Goal: Navigation & Orientation: Find specific page/section

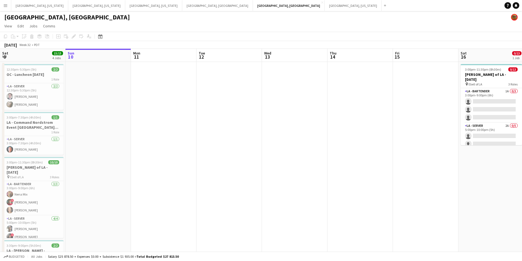
click at [4, 9] on button "Menu" at bounding box center [5, 5] width 11 height 11
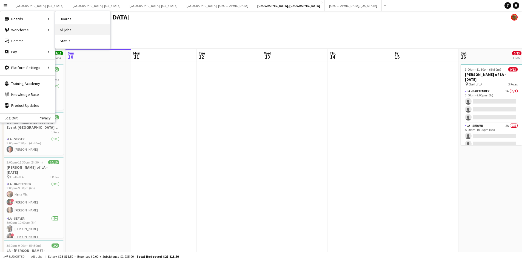
click at [78, 29] on link "All jobs" at bounding box center [82, 29] width 55 height 11
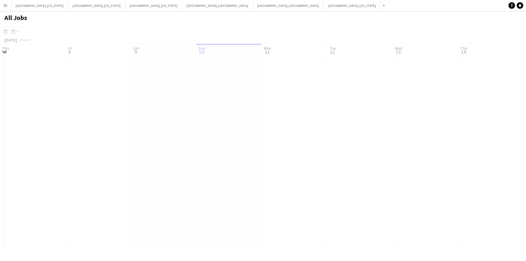
scroll to position [0, 131]
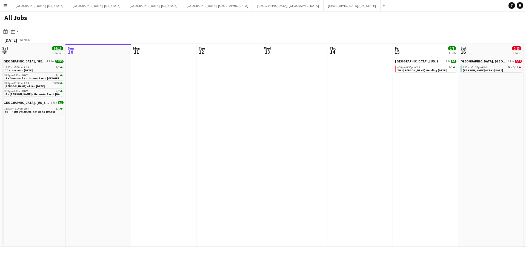
drag, startPoint x: 182, startPoint y: 150, endPoint x: 241, endPoint y: 150, distance: 58.9
click at [238, 150] on app-calendar-viewport "Thu 7 8/8 2 Jobs Fri 8 6/7 3 Jobs Sat 9 16/16 5 Jobs Sun 10 Mon 11 Tue 12 Wed 1…" at bounding box center [263, 145] width 526 height 203
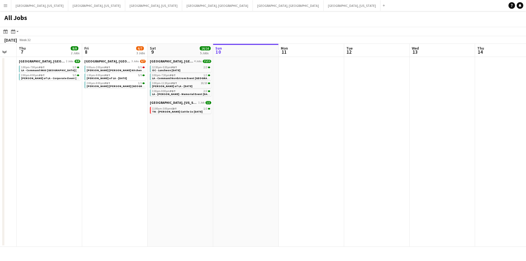
scroll to position [0, 152]
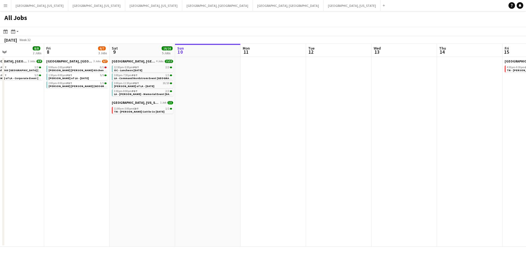
click at [276, 157] on app-all-jobs "All Jobs Date picker [DATE] [DATE] [DATE] M [DATE] T [DATE] W [DATE] T [DATE] F…" at bounding box center [263, 129] width 526 height 236
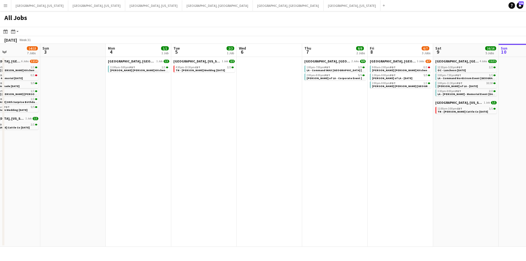
drag, startPoint x: 90, startPoint y: 159, endPoint x: 217, endPoint y: 151, distance: 127.9
click at [217, 151] on app-calendar-viewport "Fri 1 2/2 1 Job Sat 2 14/15 7 Jobs Sun 3 Mon 4 1/1 1 Job Tue 5 2/2 1 Job Wed 6 …" at bounding box center [263, 145] width 526 height 203
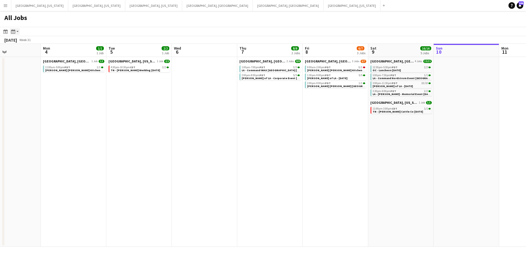
click at [14, 31] on icon at bounding box center [13, 31] width 4 height 4
click at [33, 59] on link "Month view" at bounding box center [30, 60] width 30 height 5
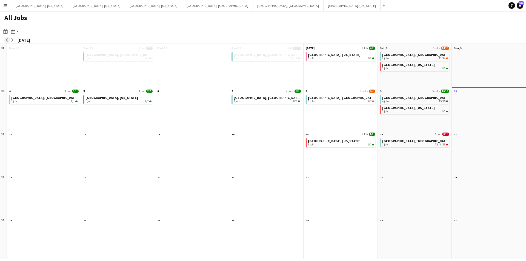
click at [6, 42] on button "arrow-left" at bounding box center [6, 39] width 5 height 5
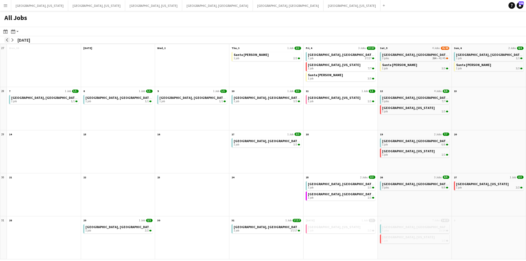
click at [8, 41] on app-icon "arrow-left" at bounding box center [6, 39] width 3 height 3
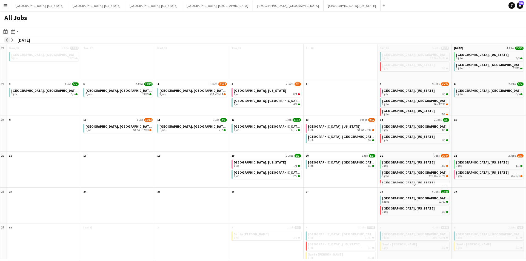
click at [8, 41] on app-icon "arrow-left" at bounding box center [6, 39] width 3 height 3
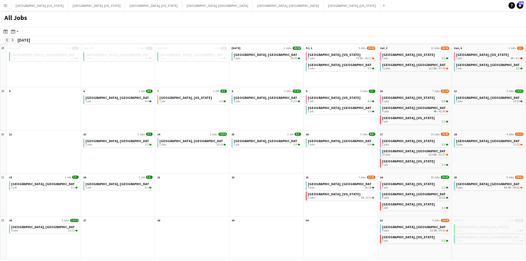
click at [8, 41] on app-icon "arrow-left" at bounding box center [6, 39] width 3 height 3
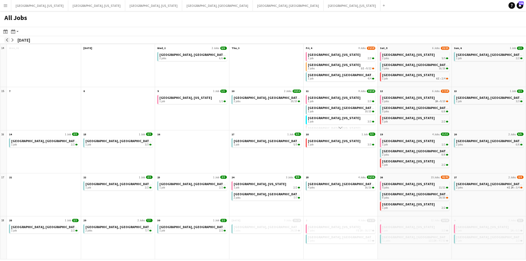
click at [8, 41] on app-icon "arrow-left" at bounding box center [6, 39] width 3 height 3
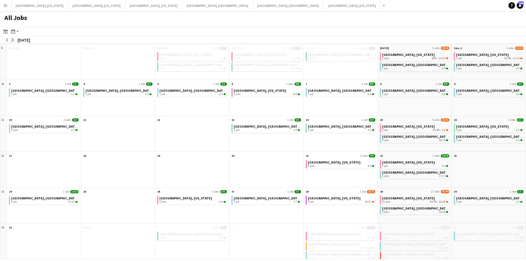
click at [13, 39] on app-icon "arrow-right" at bounding box center [12, 39] width 3 height 3
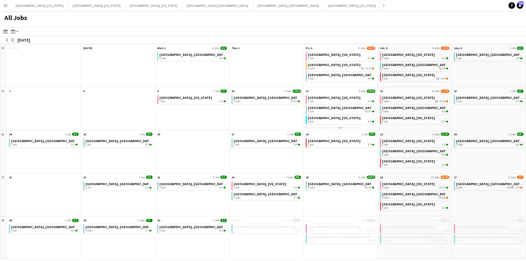
click at [13, 39] on app-icon "arrow-right" at bounding box center [12, 39] width 3 height 3
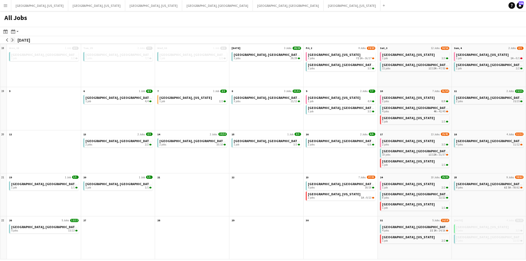
click at [13, 39] on app-icon "arrow-right" at bounding box center [12, 39] width 3 height 3
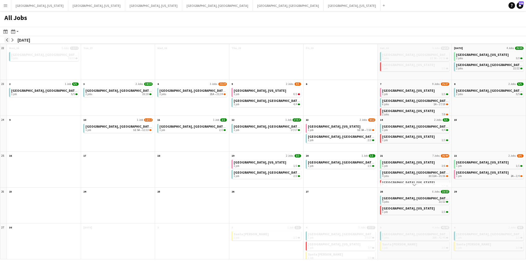
click at [6, 39] on app-icon "arrow-left" at bounding box center [6, 39] width 3 height 3
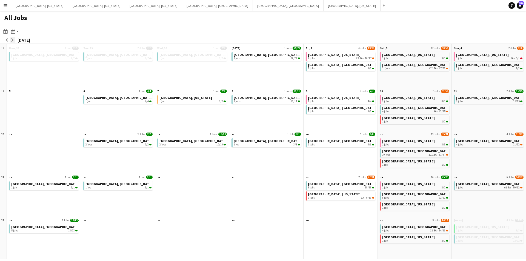
click at [12, 40] on app-icon "arrow-right" at bounding box center [12, 39] width 3 height 3
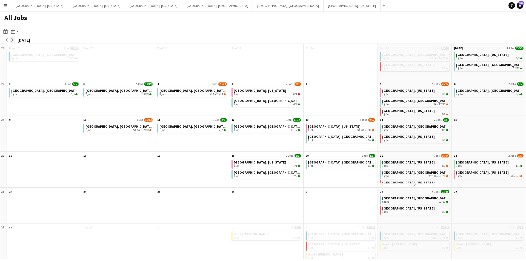
click at [11, 39] on app-icon "arrow-right" at bounding box center [12, 39] width 3 height 3
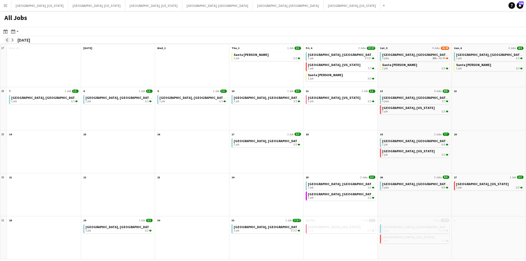
click at [8, 39] on app-icon "arrow-left" at bounding box center [6, 39] width 3 height 3
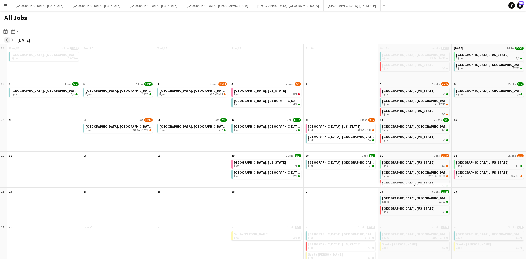
click at [8, 39] on app-icon "arrow-left" at bounding box center [6, 39] width 3 height 3
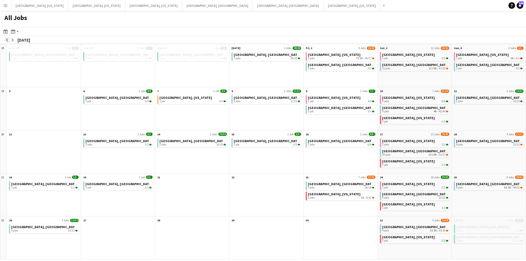
click at [8, 39] on app-icon "arrow-left" at bounding box center [6, 39] width 3 height 3
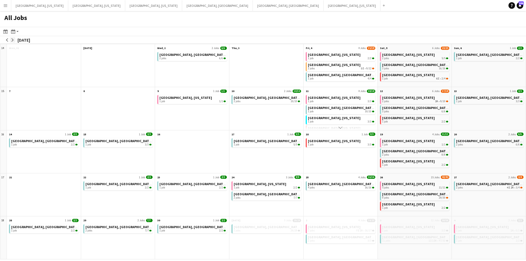
click at [14, 39] on app-icon "arrow-right" at bounding box center [12, 39] width 3 height 3
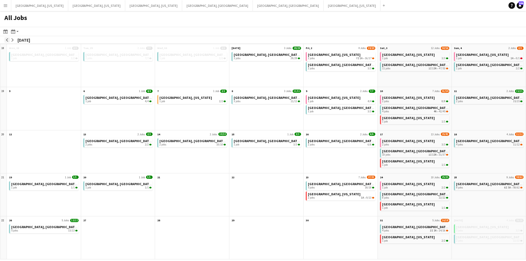
click at [7, 40] on app-icon "arrow-left" at bounding box center [6, 39] width 3 height 3
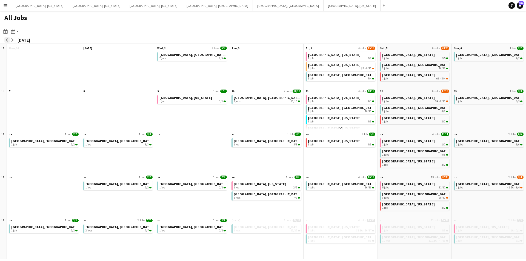
click at [7, 40] on app-icon "arrow-left" at bounding box center [6, 39] width 3 height 3
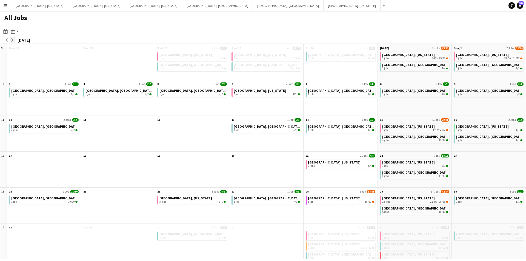
click at [12, 39] on app-icon "arrow-right" at bounding box center [12, 39] width 3 height 3
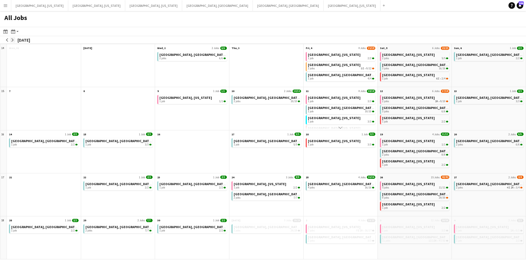
click at [12, 39] on app-icon "arrow-right" at bounding box center [12, 39] width 3 height 3
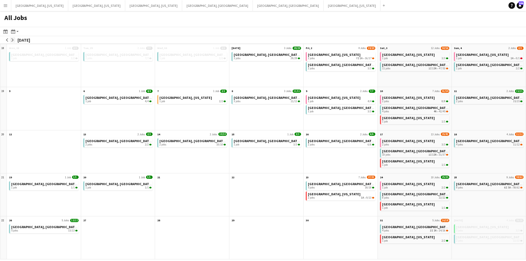
click at [12, 40] on app-icon "arrow-right" at bounding box center [12, 39] width 3 height 3
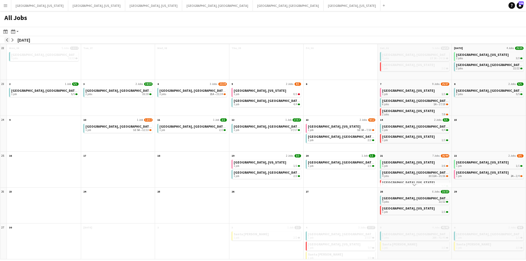
click at [7, 39] on app-icon "arrow-left" at bounding box center [6, 39] width 3 height 3
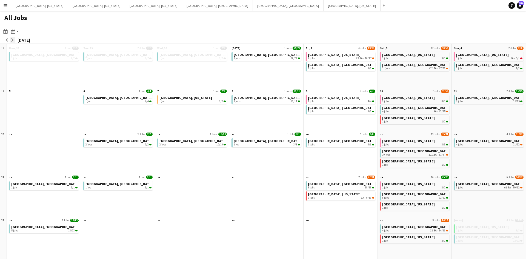
click at [15, 40] on button "arrow-right" at bounding box center [12, 39] width 5 height 5
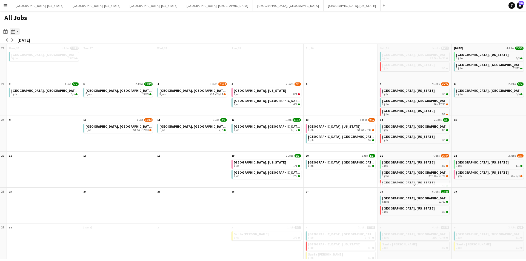
click at [15, 31] on icon at bounding box center [13, 31] width 4 height 4
click at [30, 60] on link "Month view" at bounding box center [30, 60] width 30 height 5
click at [5, 32] on icon "Date picker" at bounding box center [5, 31] width 4 height 4
click at [20, 50] on span "[DATE]" at bounding box center [12, 50] width 14 height 5
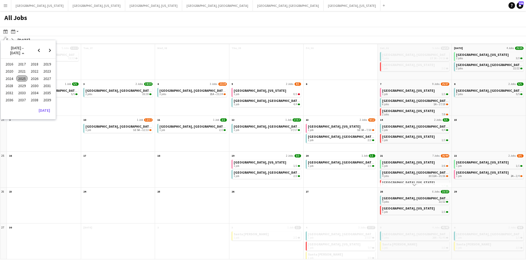
click at [8, 77] on span "2024" at bounding box center [9, 78] width 11 height 7
click at [6, 79] on span "MAY" at bounding box center [9, 78] width 11 height 7
click at [35, 107] on span "31" at bounding box center [35, 107] width 7 height 7
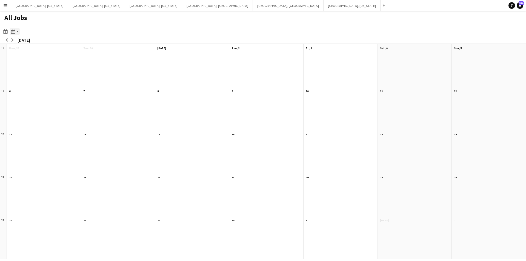
click at [17, 33] on app-action-btn "Month view / Day view" at bounding box center [15, 31] width 10 height 7
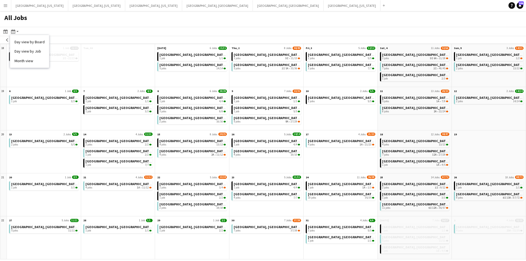
click at [130, 29] on app-toolbar "Date picker [DATE] [DATE] [DATE] M [DATE] T [DATE] W [DATE] T [DATE] F [DATE] S…" at bounding box center [263, 31] width 526 height 9
click at [253, 8] on button "[GEOGRAPHIC_DATA], [GEOGRAPHIC_DATA] Close" at bounding box center [288, 5] width 71 height 11
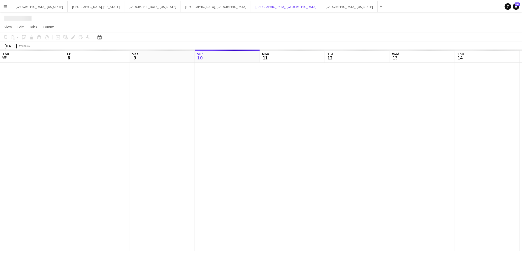
scroll to position [0, 131]
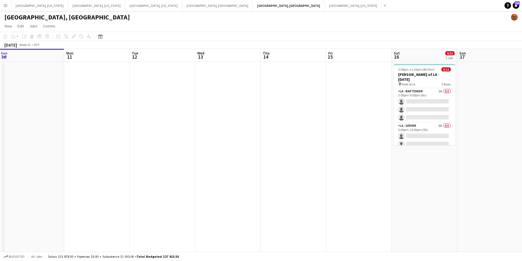
drag, startPoint x: 298, startPoint y: 144, endPoint x: 232, endPoint y: 146, distance: 65.8
click at [224, 146] on app-calendar-viewport "Thu 7 8/8 2 Jobs Fri 8 6/7 3 Jobs Sat 9 15/15 4 Jobs Sun 10 Mon 11 Tue 12 Wed 1…" at bounding box center [261, 181] width 522 height 265
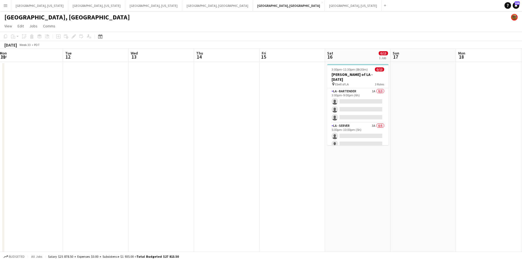
drag, startPoint x: 267, startPoint y: 145, endPoint x: 187, endPoint y: 145, distance: 80.0
click at [187, 145] on app-calendar-viewport "Fri 8 6/7 3 Jobs Sat 9 15/15 4 Jobs Sun 10 Mon 11 Tue 12 Wed 13 Thu 14 Fri 15 S…" at bounding box center [261, 181] width 522 height 265
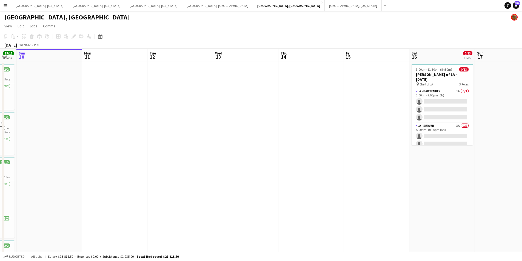
drag, startPoint x: 148, startPoint y: 144, endPoint x: 253, endPoint y: 148, distance: 105.3
click at [253, 148] on app-calendar-viewport "Fri 8 6/7 3 Jobs Sat 9 15/15 4 Jobs Sun 10 Mon 11 Tue 12 Wed 13 Thu 14 Fri 15 S…" at bounding box center [261, 181] width 522 height 265
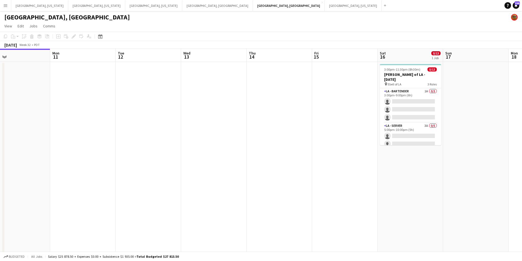
drag, startPoint x: 183, startPoint y: 148, endPoint x: 219, endPoint y: 150, distance: 36.0
click at [219, 150] on app-calendar-viewport "Fri 8 6/7 3 Jobs Sat 9 15/15 4 Jobs Sun 10 Mon 11 Tue 12 Wed 13 Thu 14 Fri 15 S…" at bounding box center [261, 181] width 522 height 265
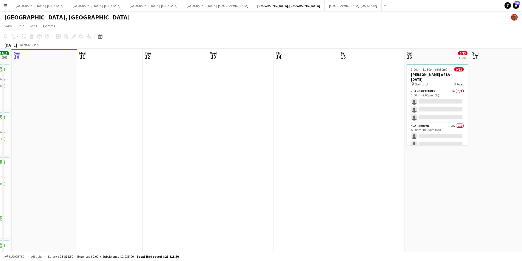
drag, startPoint x: 236, startPoint y: 147, endPoint x: 195, endPoint y: 146, distance: 41.7
click at [195, 146] on app-calendar-viewport "Thu 7 8/8 2 Jobs Fri 8 6/7 3 Jobs Sat 9 15/15 4 Jobs Sun 10 Mon 11 Tue 12 Wed 1…" at bounding box center [261, 181] width 522 height 265
